Goal: Information Seeking & Learning: Learn about a topic

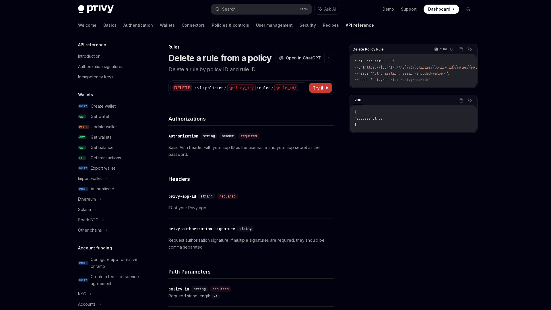
scroll to position [280, 0]
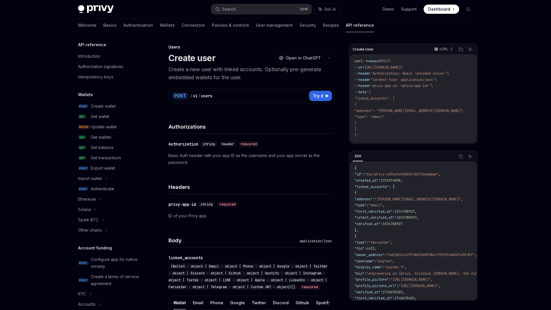
scroll to position [283, 0]
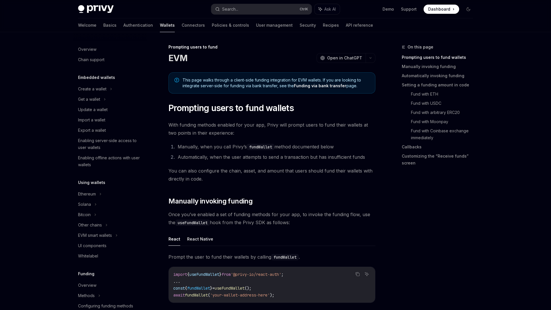
scroll to position [156, 0]
